Goal: Find contact information: Find contact information

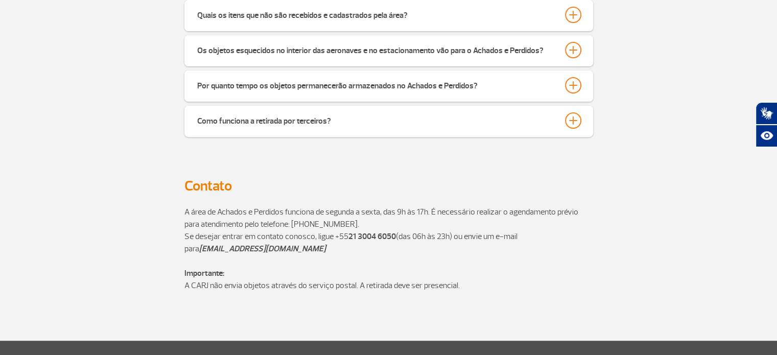
scroll to position [354, 0]
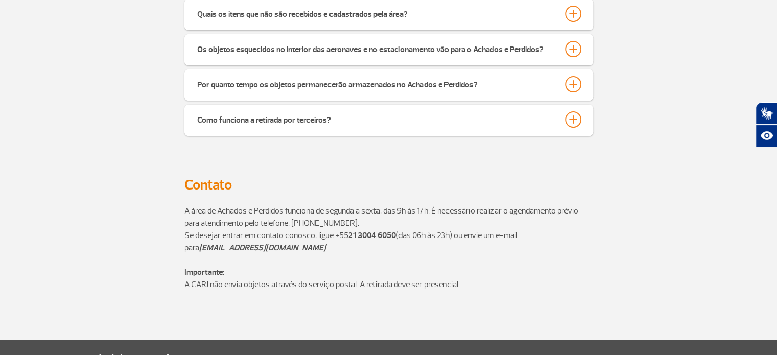
drag, startPoint x: 450, startPoint y: 211, endPoint x: 455, endPoint y: 221, distance: 10.1
click at [455, 221] on p "A área de Achados e Perdidos funciona de segunda a sexta, das 9h às 17h. É nece…" at bounding box center [388, 217] width 409 height 25
drag, startPoint x: 201, startPoint y: 246, endPoint x: 317, endPoint y: 247, distance: 115.4
click at [317, 247] on p "Se desejar entrar em contato conosco, ligue [PHONE_NUMBER] (das 06h às 23h) ou …" at bounding box center [388, 241] width 409 height 25
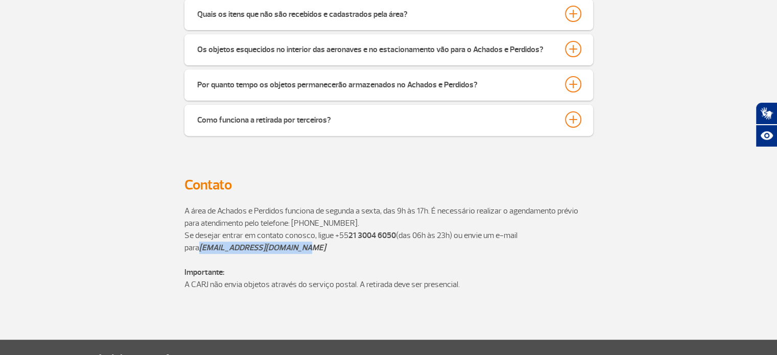
copy strong "[EMAIL_ADDRESS][DOMAIN_NAME]"
click at [329, 135] on div "Como funciona a retirada por terceiros?" at bounding box center [388, 120] width 409 height 31
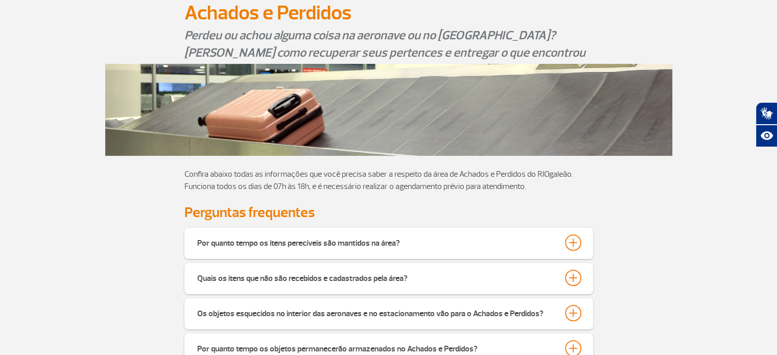
scroll to position [0, 0]
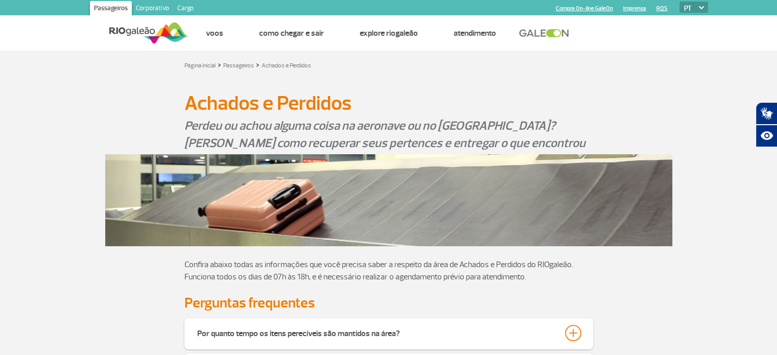
click at [149, 28] on img at bounding box center [148, 32] width 79 height 25
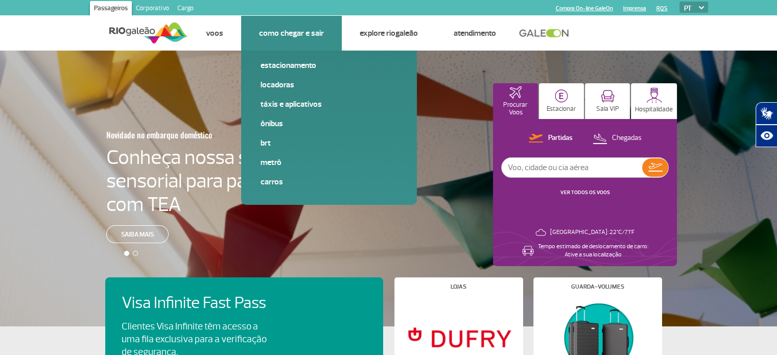
click at [309, 39] on li "Como chegar e sair Estacionamento Locadoras Táxis e aplicativos Ônibus BRT Metr…" at bounding box center [291, 33] width 101 height 35
click at [296, 35] on link "Como chegar e sair" at bounding box center [291, 33] width 65 height 10
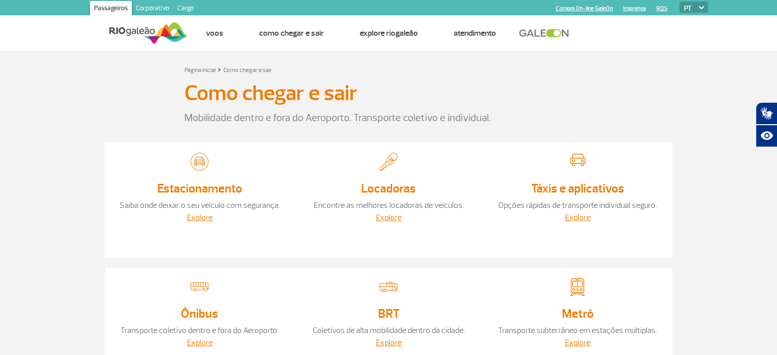
click at [553, 32] on link at bounding box center [546, 33] width 55 height 9
